Goal: Transaction & Acquisition: Purchase product/service

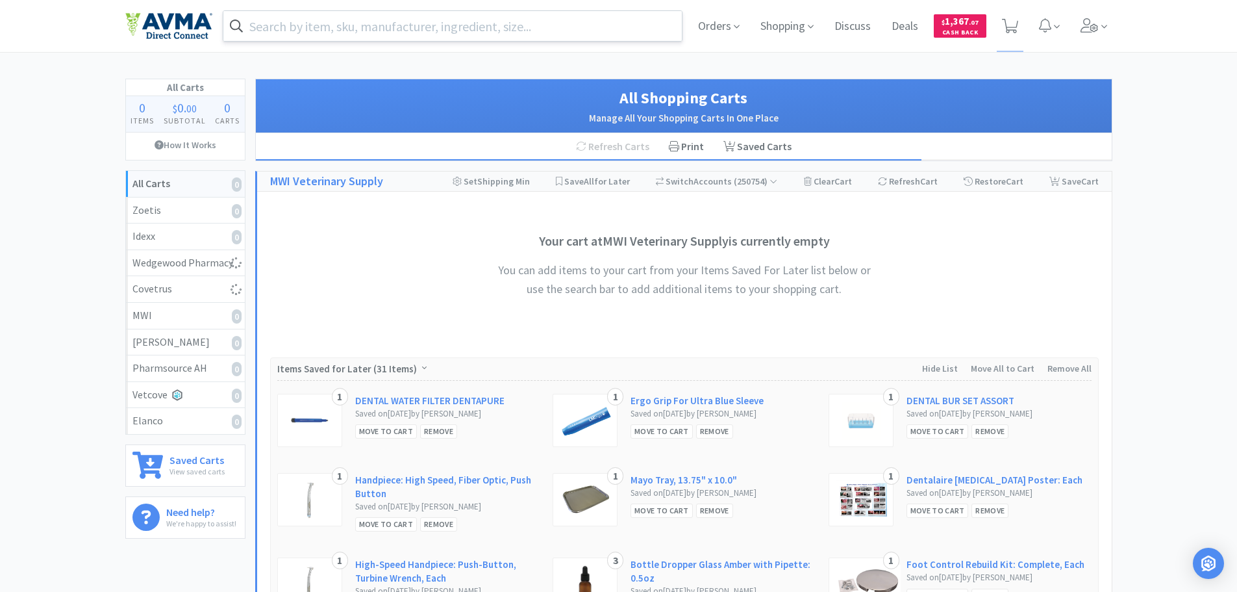
click at [409, 29] on input "text" at bounding box center [452, 26] width 459 height 30
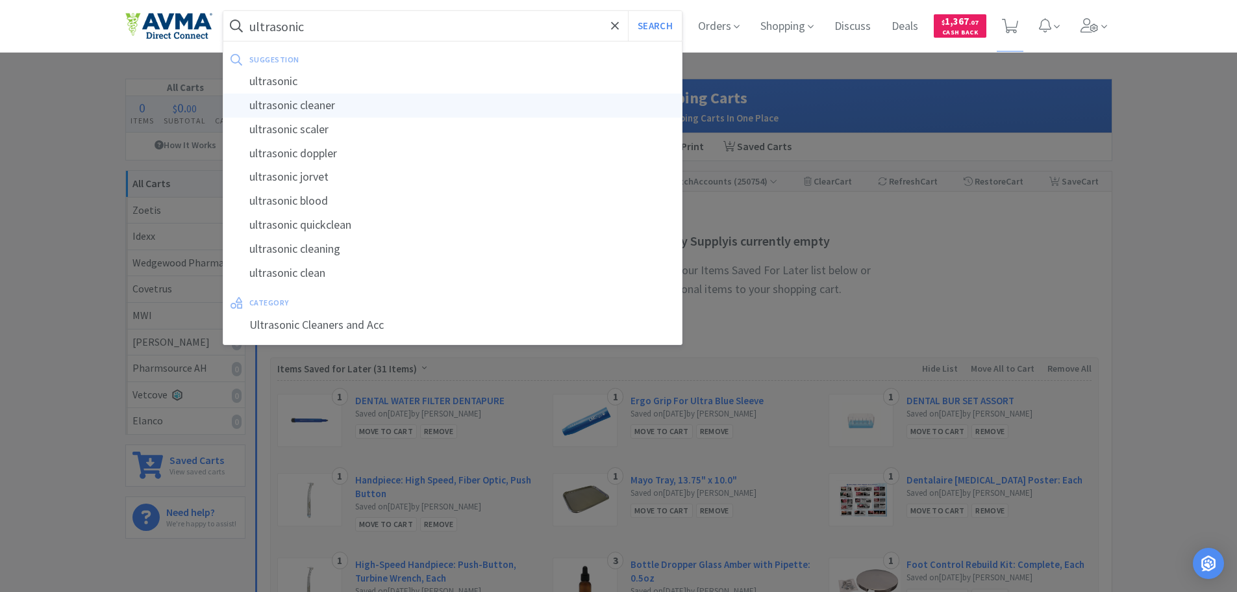
click at [375, 103] on div "ultrasonic cleaner" at bounding box center [452, 106] width 459 height 24
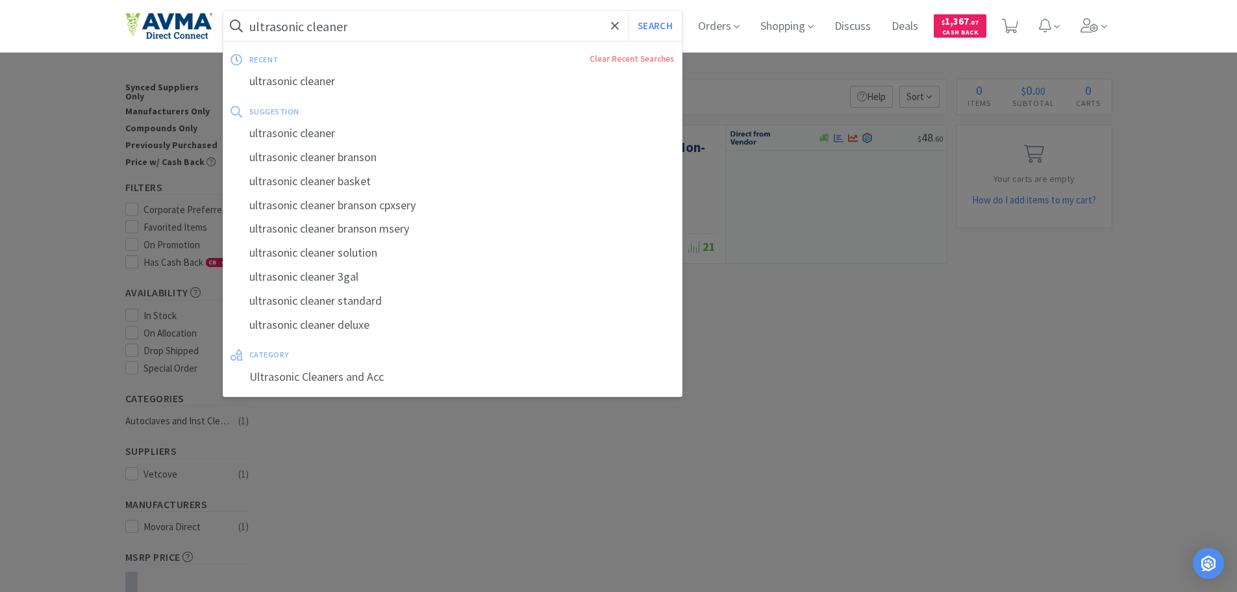
click at [386, 30] on input "ultrasonic cleaner" at bounding box center [452, 26] width 459 height 30
click at [386, 27] on input "ultrasonic cleaner" at bounding box center [452, 26] width 459 height 30
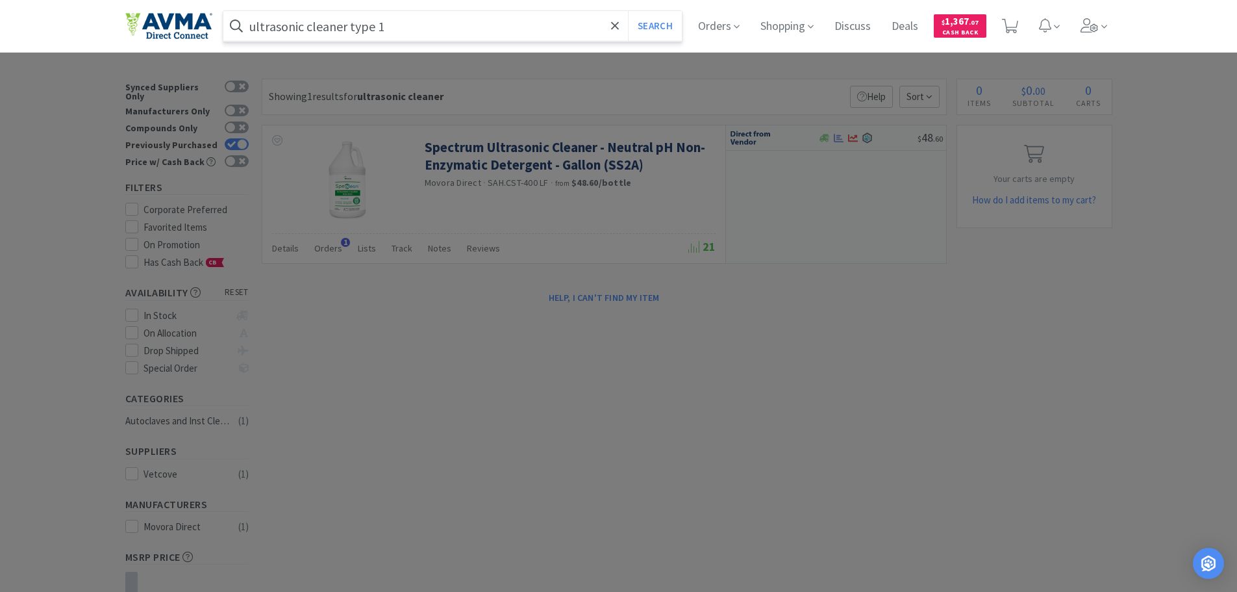
click at [628, 11] on button "Search" at bounding box center [655, 26] width 54 height 30
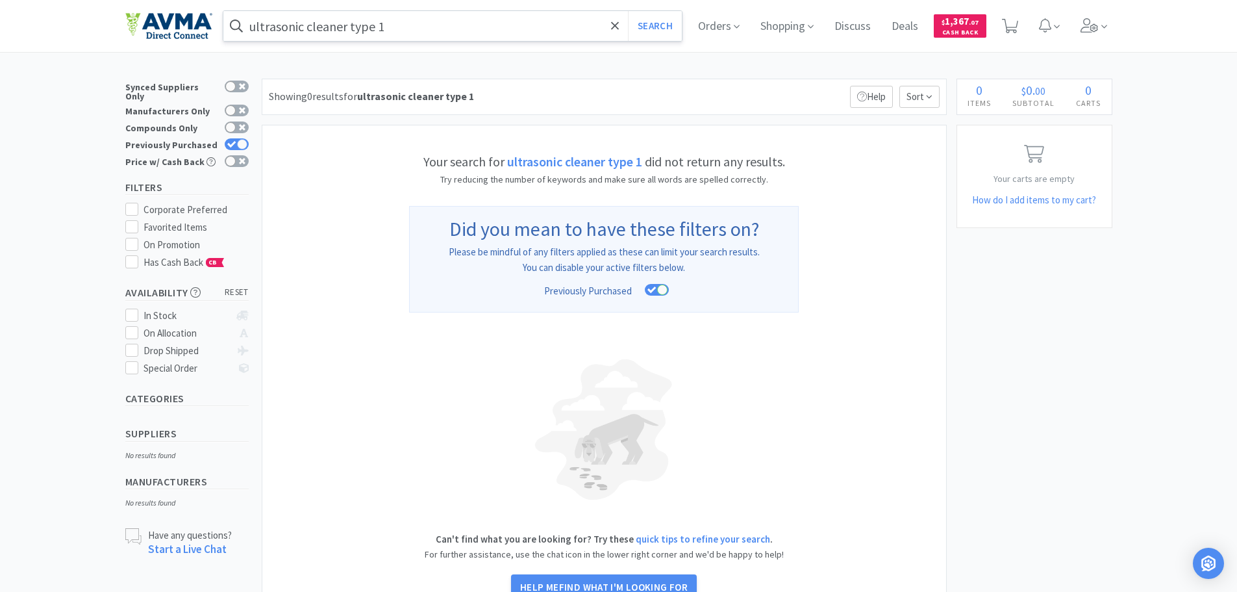
click at [386, 27] on input "ultrasonic cleaner type 1" at bounding box center [452, 26] width 459 height 30
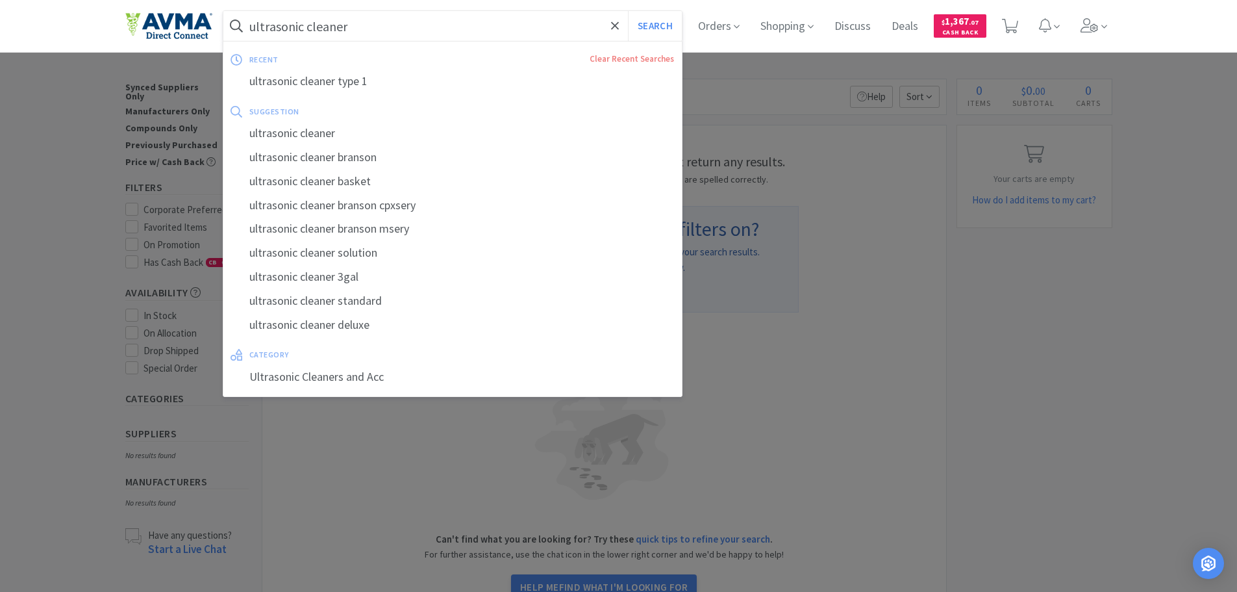
click at [628, 11] on button "Search" at bounding box center [655, 26] width 54 height 30
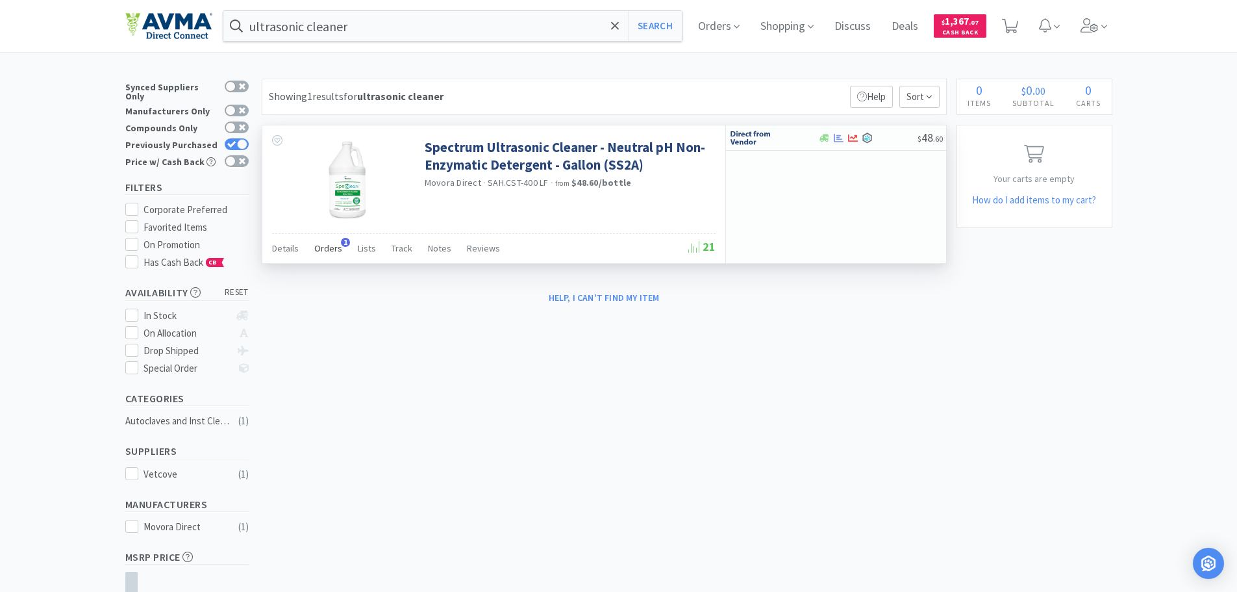
click at [324, 255] on div "Orders 1" at bounding box center [328, 250] width 28 height 25
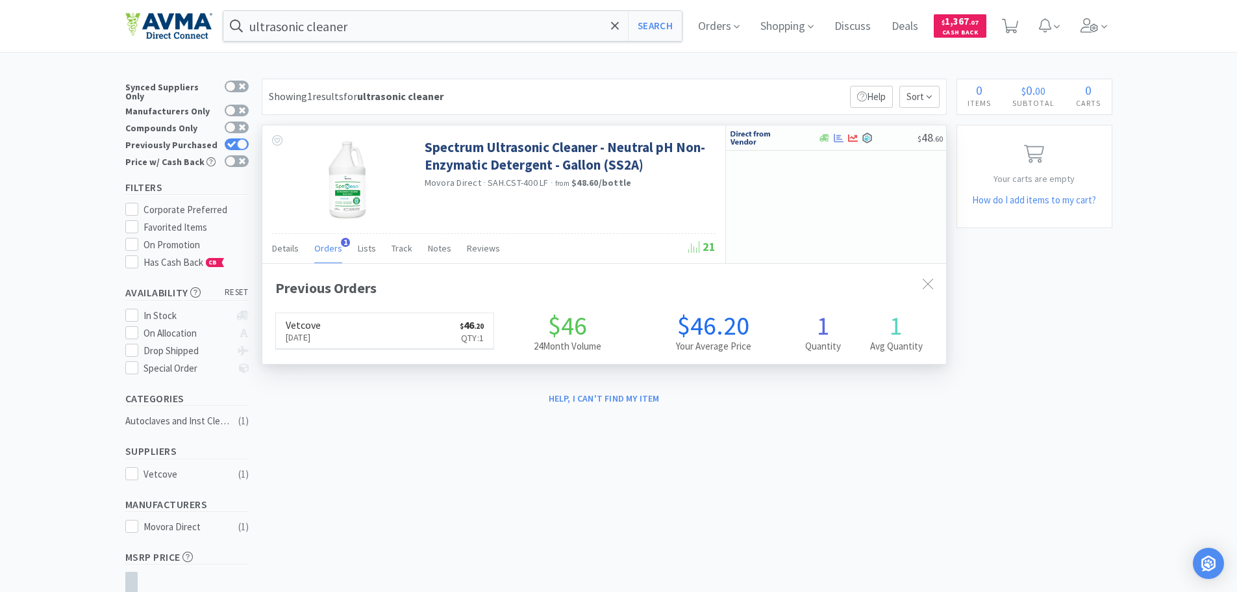
scroll to position [336, 684]
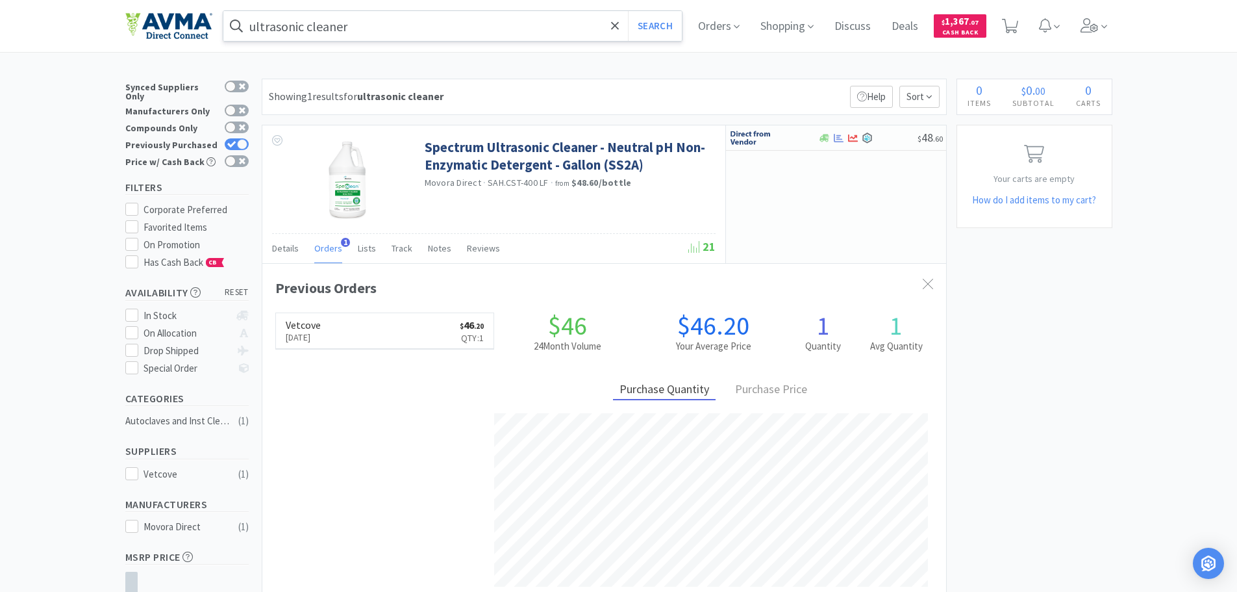
click at [339, 33] on input "ultrasonic cleaner" at bounding box center [452, 26] width 459 height 30
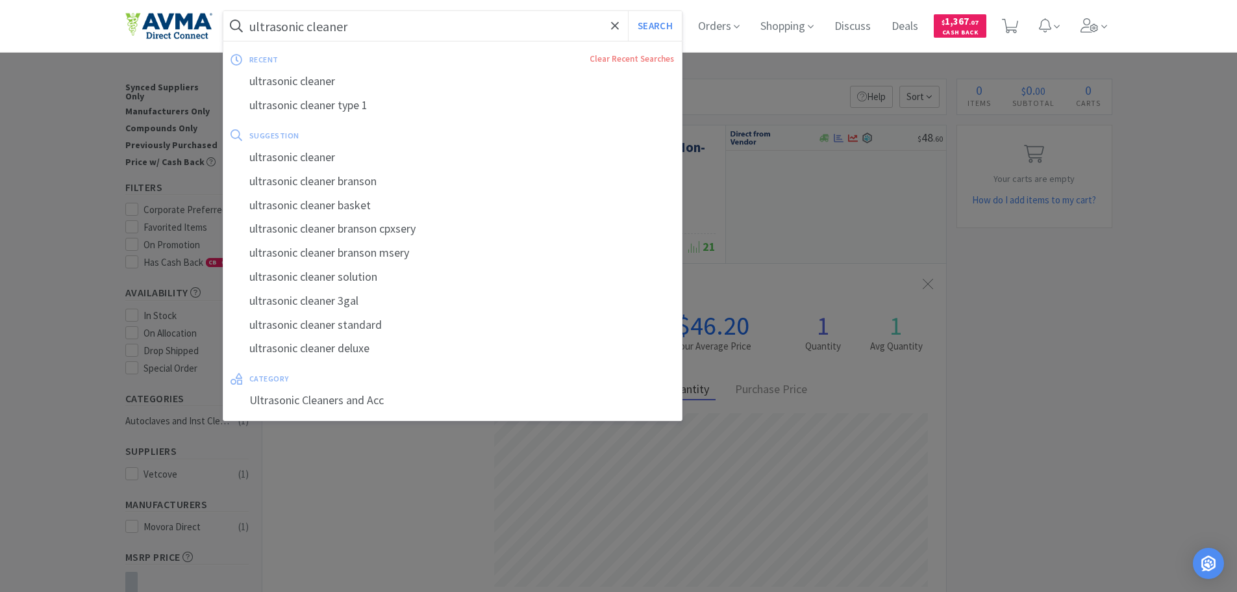
click at [339, 33] on input "ultrasonic cleaner" at bounding box center [452, 26] width 459 height 30
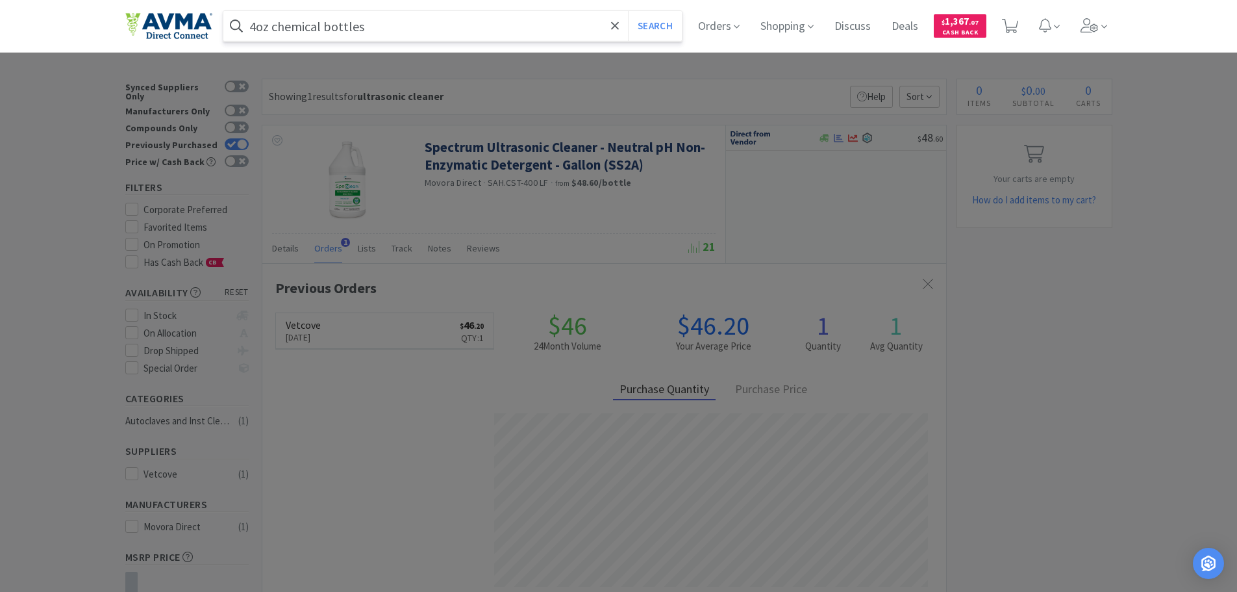
type input "4oz chemical bottles"
click at [628, 11] on button "Search" at bounding box center [655, 26] width 54 height 30
